Goal: Task Accomplishment & Management: Manage account settings

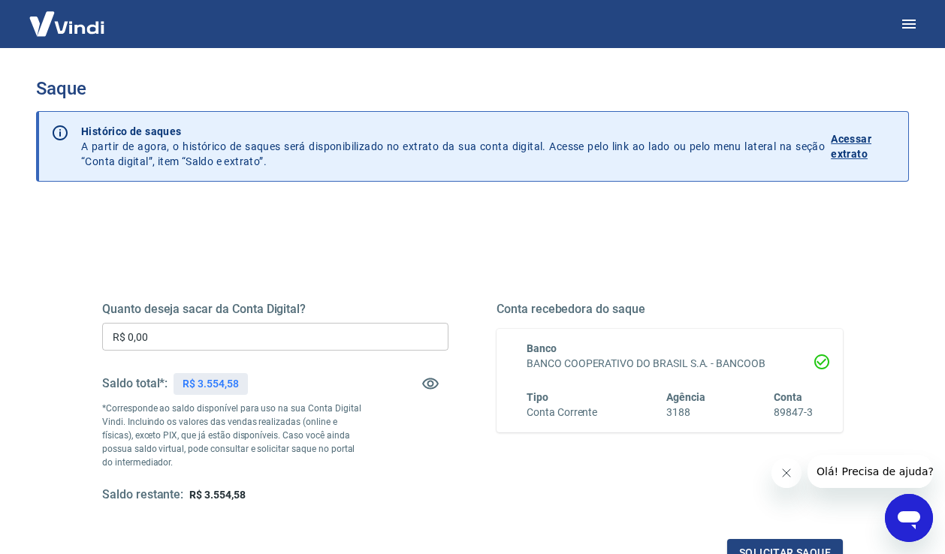
click at [261, 330] on input "R$ 0,00" at bounding box center [275, 337] width 346 height 28
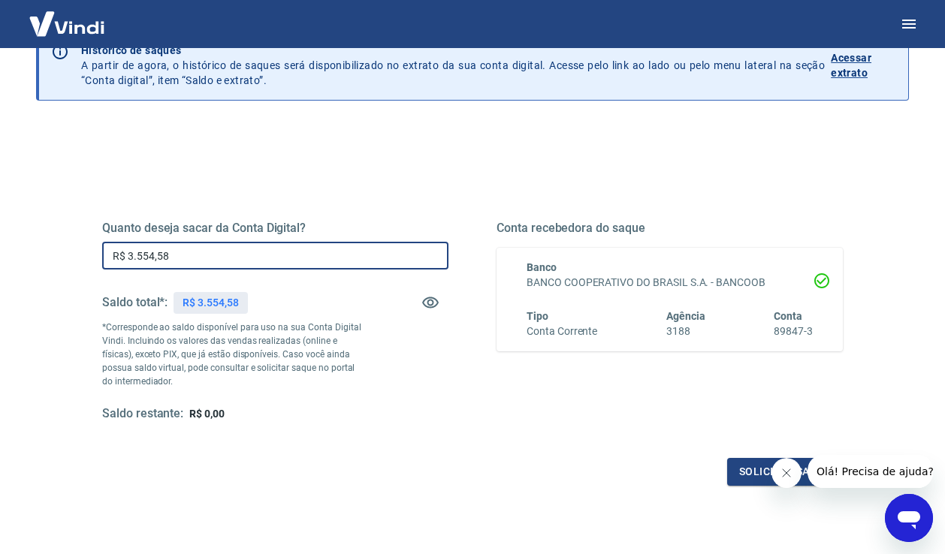
scroll to position [82, 0]
type input "R$ 3.554,58"
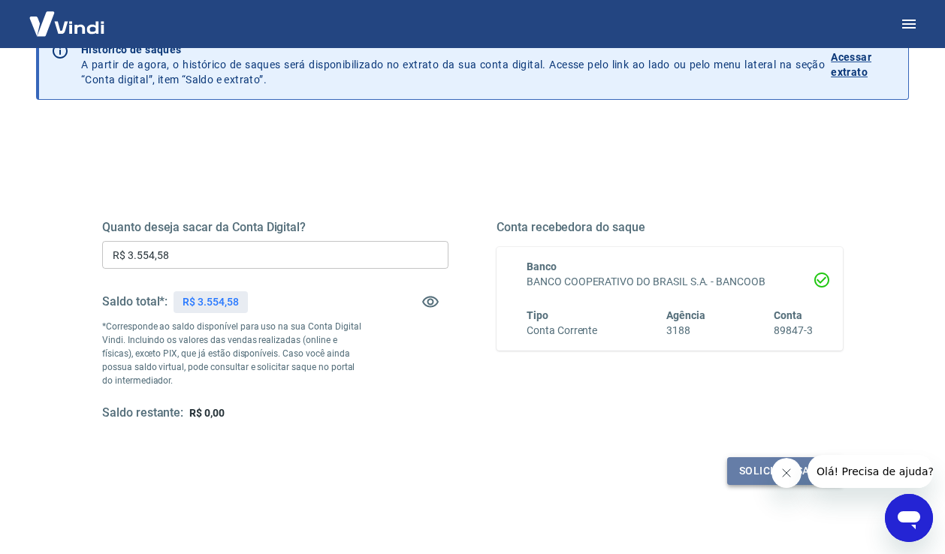
click at [750, 478] on button "Solicitar saque" at bounding box center [785, 471] width 116 height 28
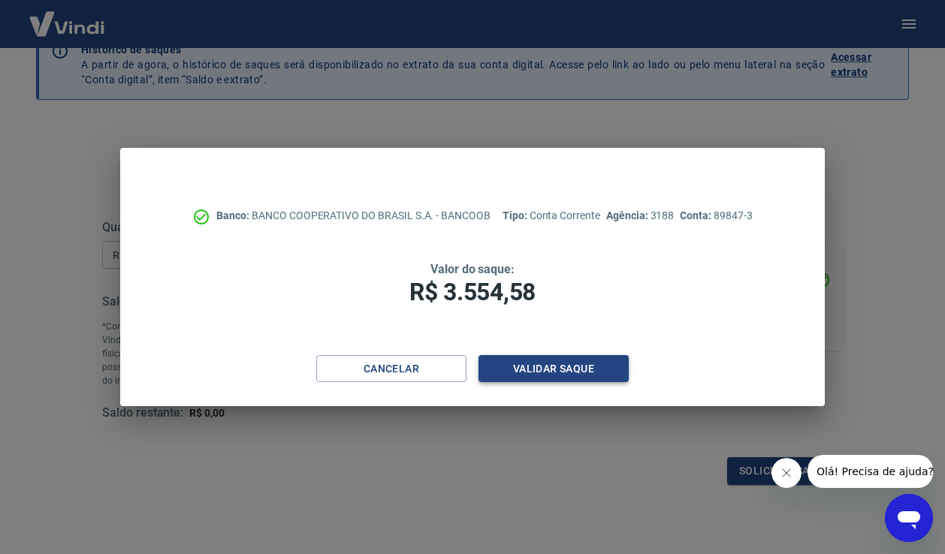
click at [573, 368] on button "Validar saque" at bounding box center [553, 369] width 150 height 28
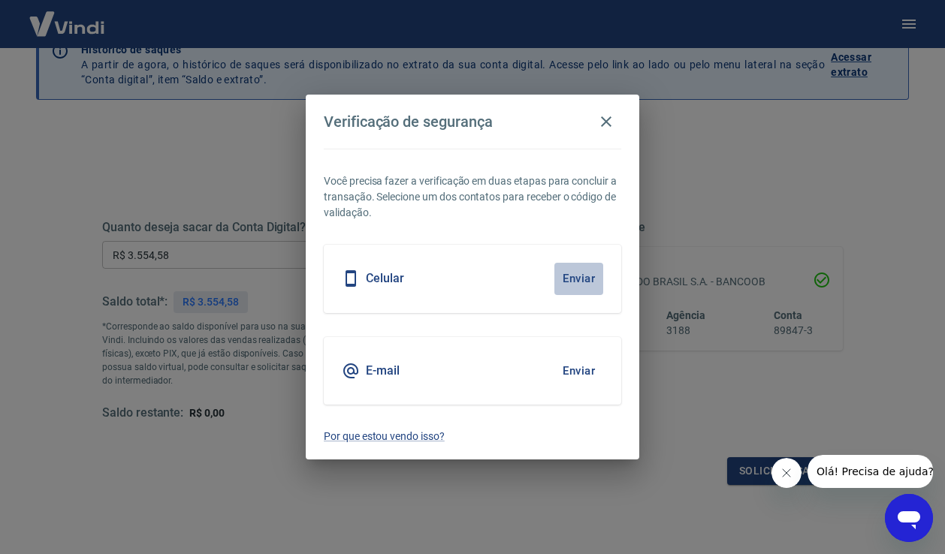
click at [580, 279] on button "Enviar" at bounding box center [578, 279] width 49 height 32
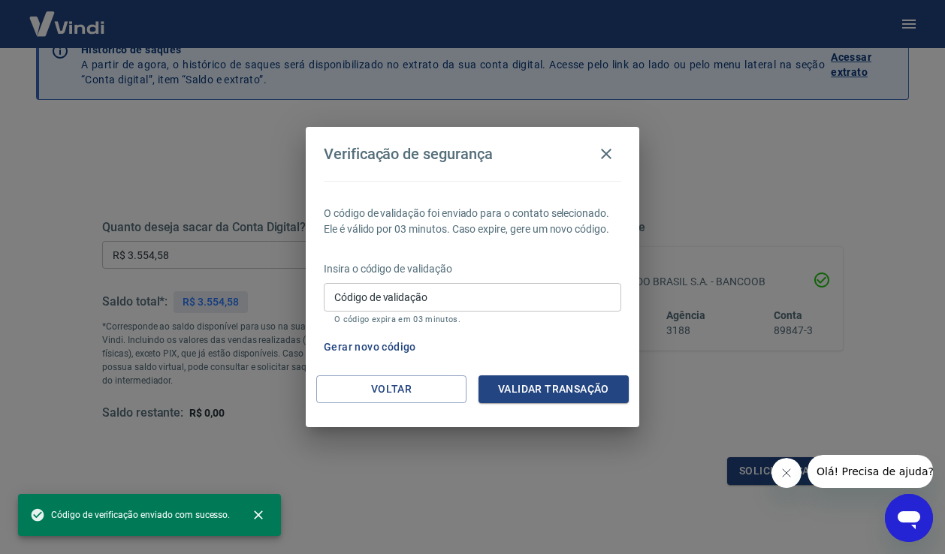
click at [519, 299] on input "Código de validação" at bounding box center [472, 297] width 297 height 28
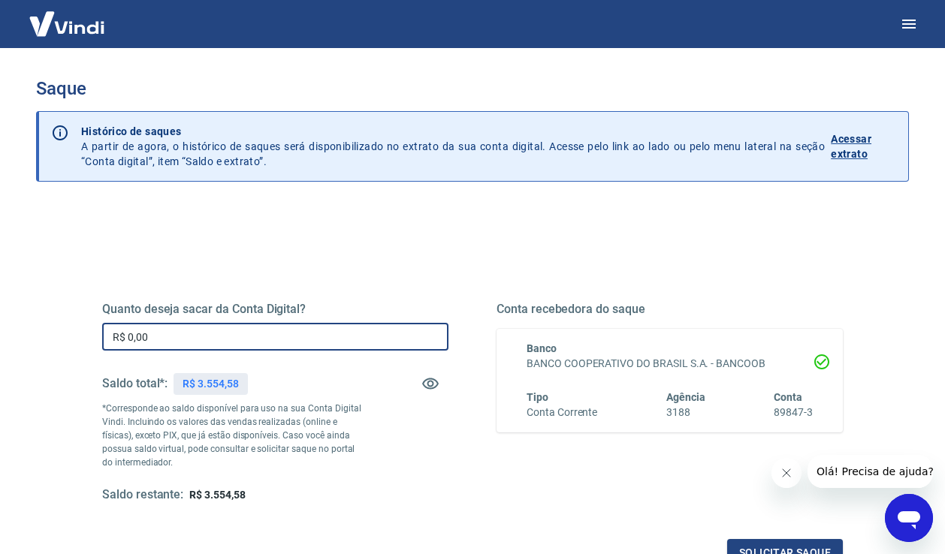
click at [173, 342] on input "R$ 0,00" at bounding box center [275, 337] width 346 height 28
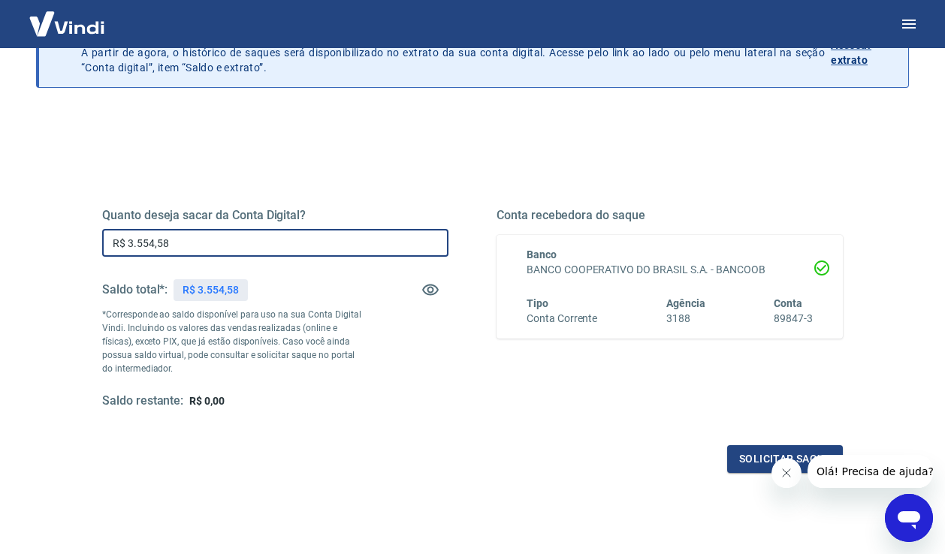
scroll to position [95, 0]
type input "R$ 3.554,58"
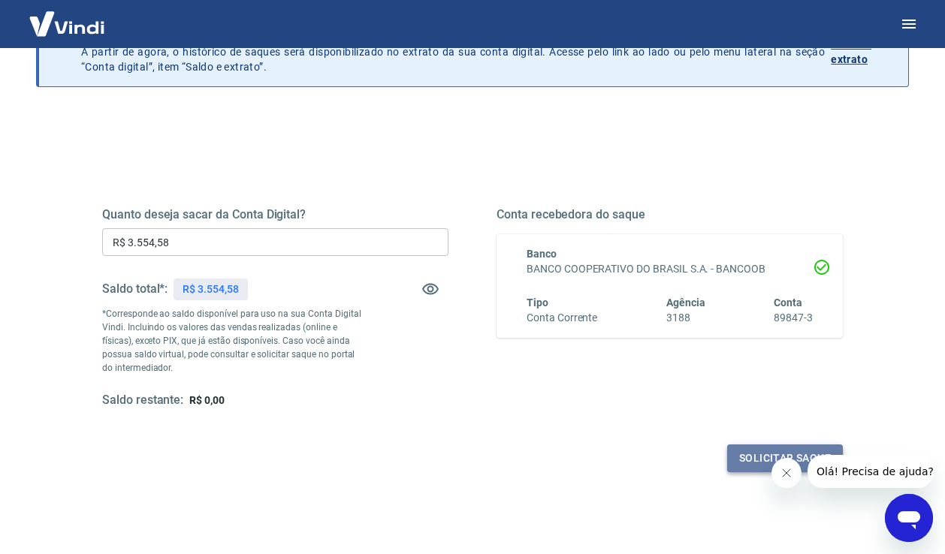
click at [744, 457] on button "Solicitar saque" at bounding box center [785, 459] width 116 height 28
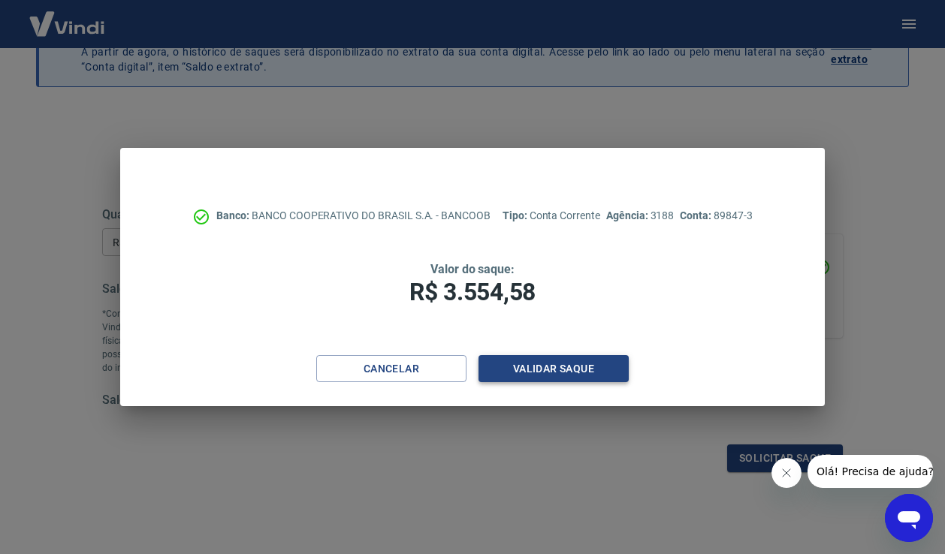
click at [510, 369] on button "Validar saque" at bounding box center [553, 369] width 150 height 28
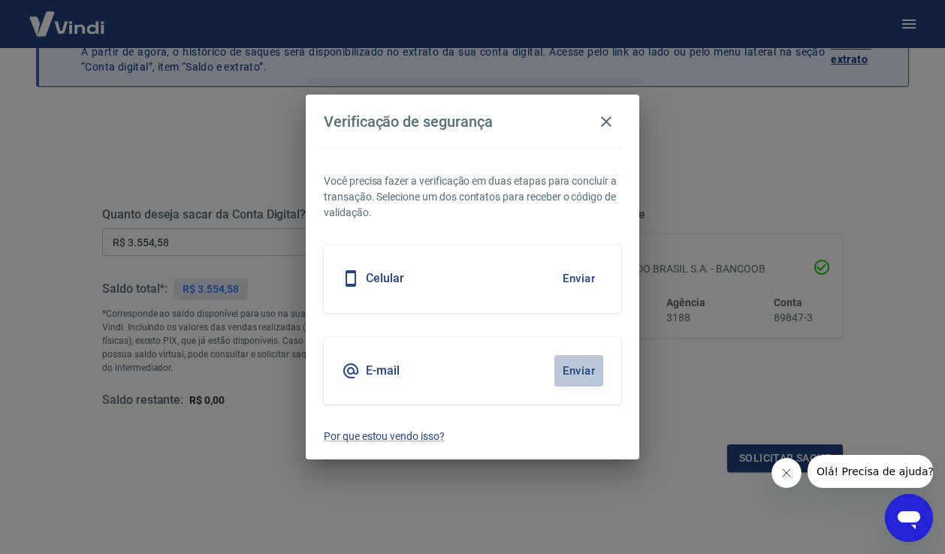
click at [577, 373] on button "Enviar" at bounding box center [578, 371] width 49 height 32
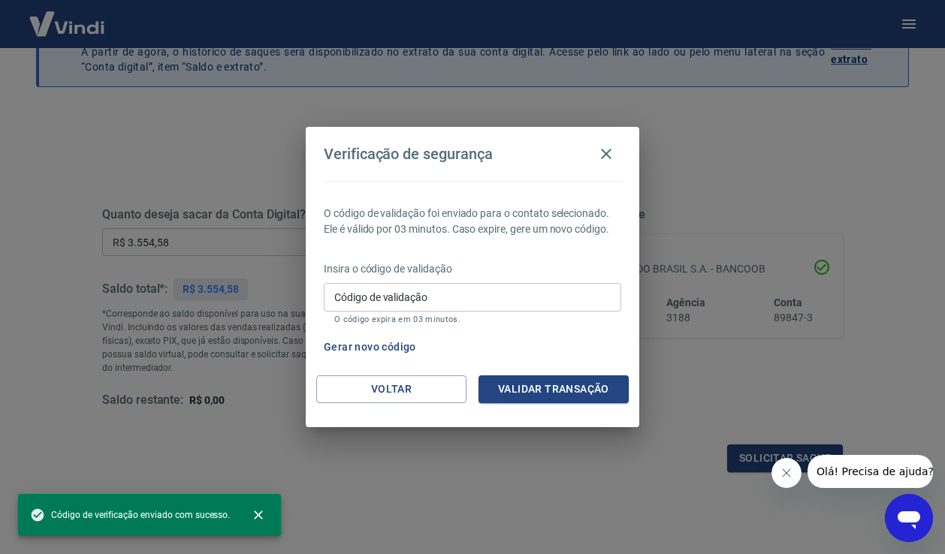
click at [479, 294] on input "Código de validação" at bounding box center [472, 297] width 297 height 28
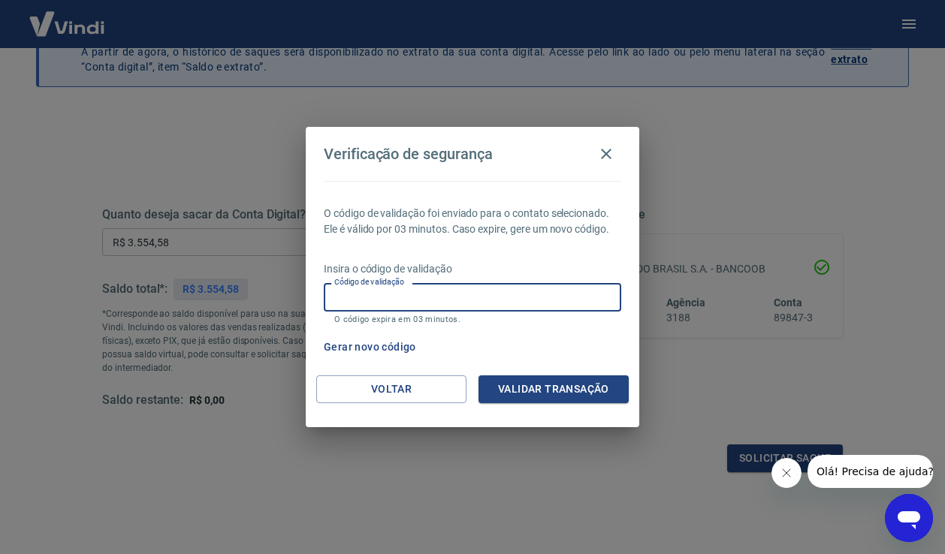
click at [547, 294] on input "Código de validação" at bounding box center [472, 297] width 297 height 28
type input "636400"
click at [575, 389] on button "Validar transação" at bounding box center [553, 389] width 150 height 28
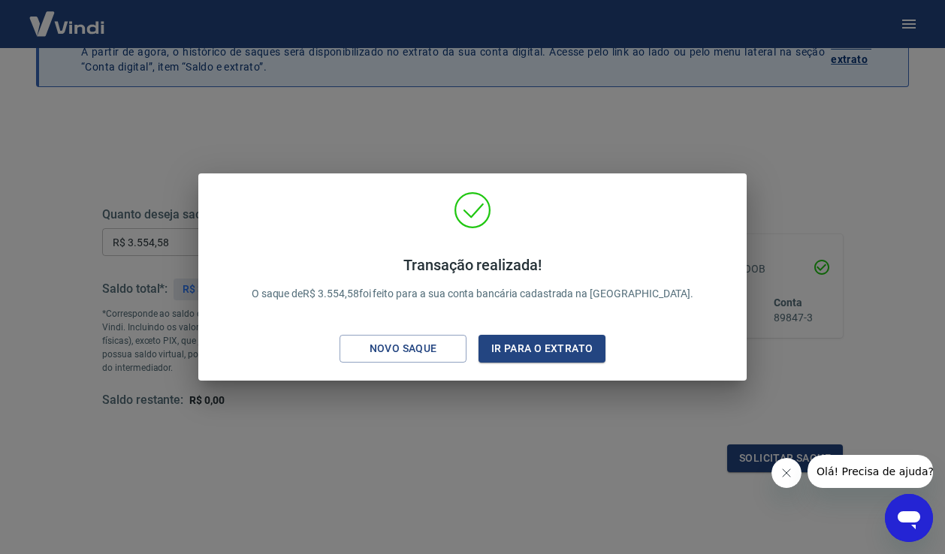
click at [374, 126] on div "Transação realizada! O saque de R$ 3.554,58 foi feito para a sua conta bancária…" at bounding box center [472, 277] width 945 height 554
